Goal: Task Accomplishment & Management: Use online tool/utility

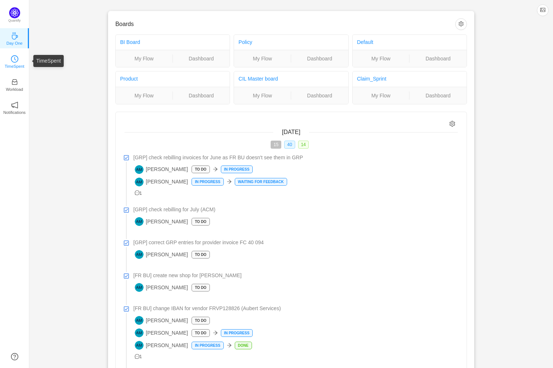
click at [16, 60] on icon "icon: clock-circle" at bounding box center [14, 58] width 7 height 7
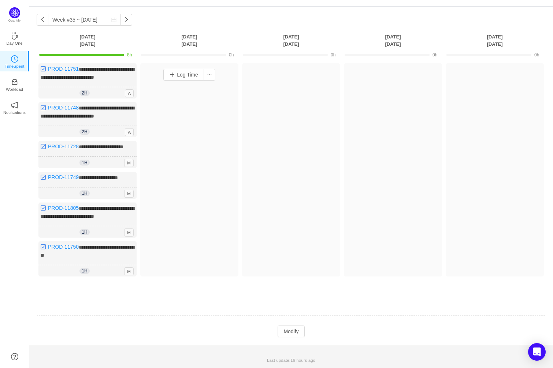
scroll to position [40, 0]
click at [294, 329] on button "Modify" at bounding box center [291, 332] width 27 height 12
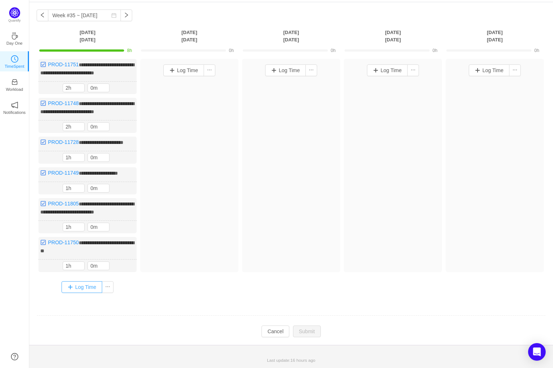
click at [96, 291] on button "Log Time" at bounding box center [82, 287] width 41 height 12
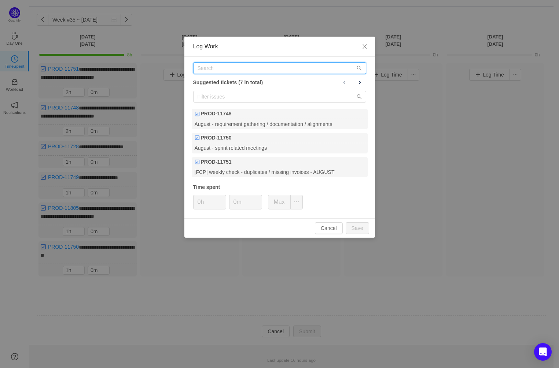
click at [241, 65] on input "text" at bounding box center [279, 68] width 173 height 12
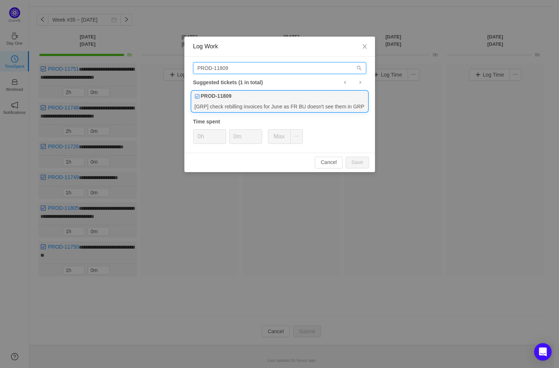
type input "PROD-11809"
click at [287, 103] on div "[GRP] check rebilling invoices for June as FR BU doesn't see them in GRP" at bounding box center [280, 107] width 176 height 10
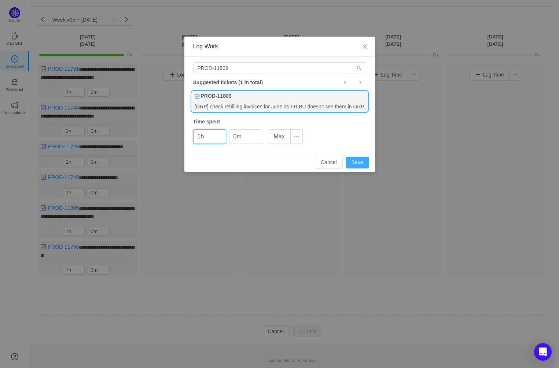
click at [358, 163] on button "Save" at bounding box center [357, 163] width 23 height 12
type input "0h"
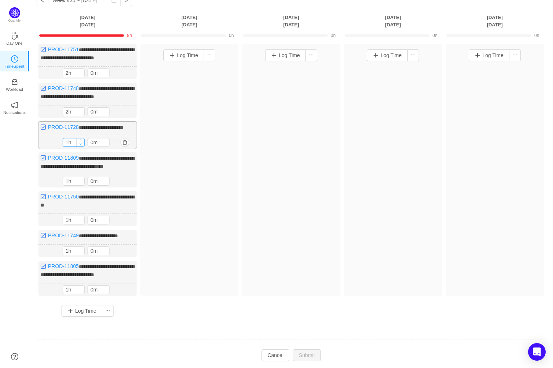
type input "0h"
click at [81, 145] on icon "icon: down" at bounding box center [81, 144] width 3 height 3
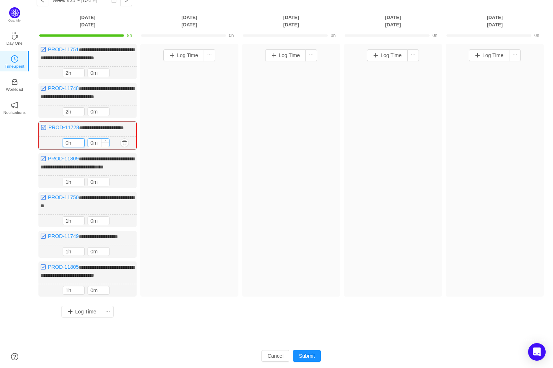
click at [106, 147] on span "Decrease Value" at bounding box center [106, 144] width 8 height 5
click at [106, 143] on icon "icon: up" at bounding box center [105, 141] width 3 height 3
type input "30m"
click at [106, 143] on icon "icon: up" at bounding box center [105, 141] width 3 height 3
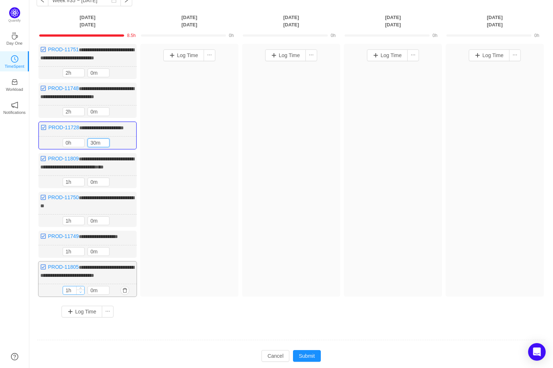
type input "0h"
click at [80, 294] on icon "icon: down" at bounding box center [81, 292] width 3 height 3
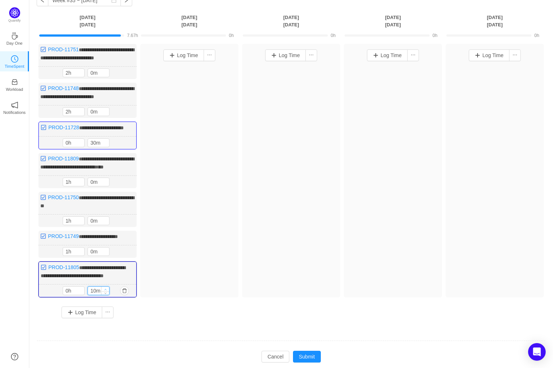
click at [106, 291] on icon "icon: up" at bounding box center [105, 289] width 3 height 3
click at [106, 291] on icon "icon: up" at bounding box center [105, 289] width 2 height 1
type input "30m"
click at [106, 291] on icon "icon: up" at bounding box center [105, 289] width 2 height 1
click at [192, 324] on div "**********" at bounding box center [291, 184] width 509 height 280
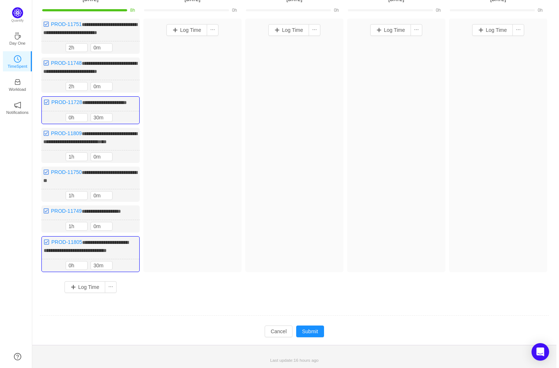
scroll to position [92, 0]
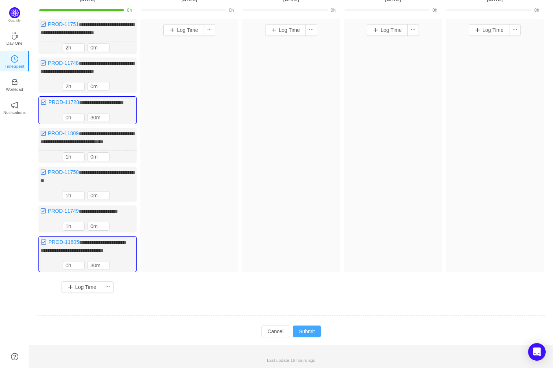
click at [310, 331] on button "Submit" at bounding box center [307, 332] width 28 height 12
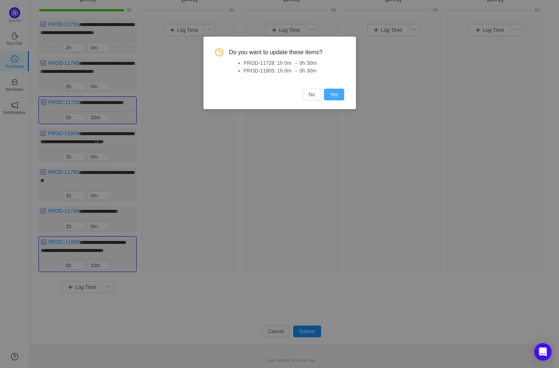
click at [339, 94] on button "Yes" at bounding box center [334, 95] width 20 height 12
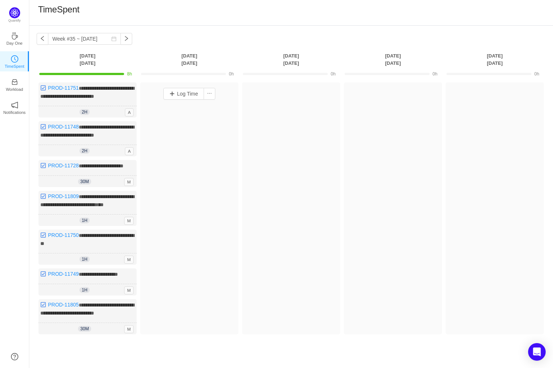
scroll to position [0, 0]
